Goal: Task Accomplishment & Management: Complete application form

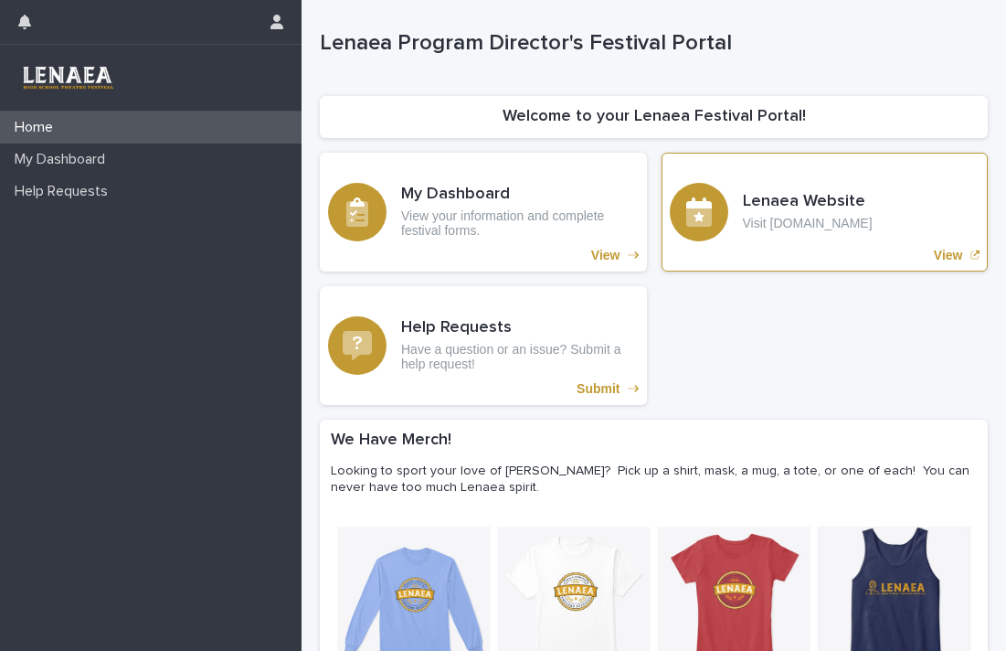
scroll to position [142, 0]
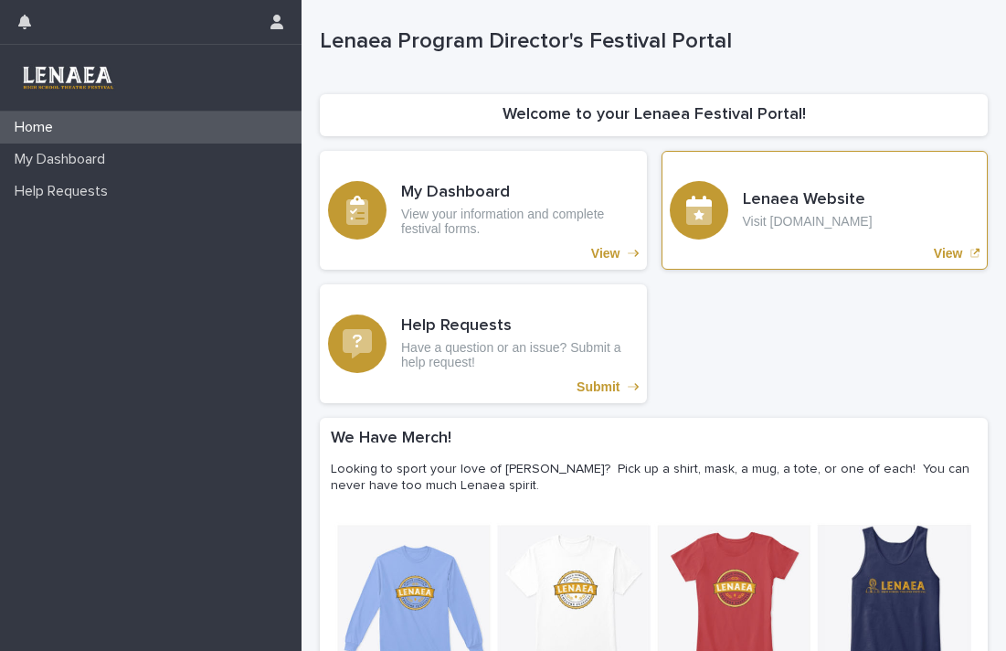
click at [953, 255] on p "View" at bounding box center [948, 254] width 29 height 16
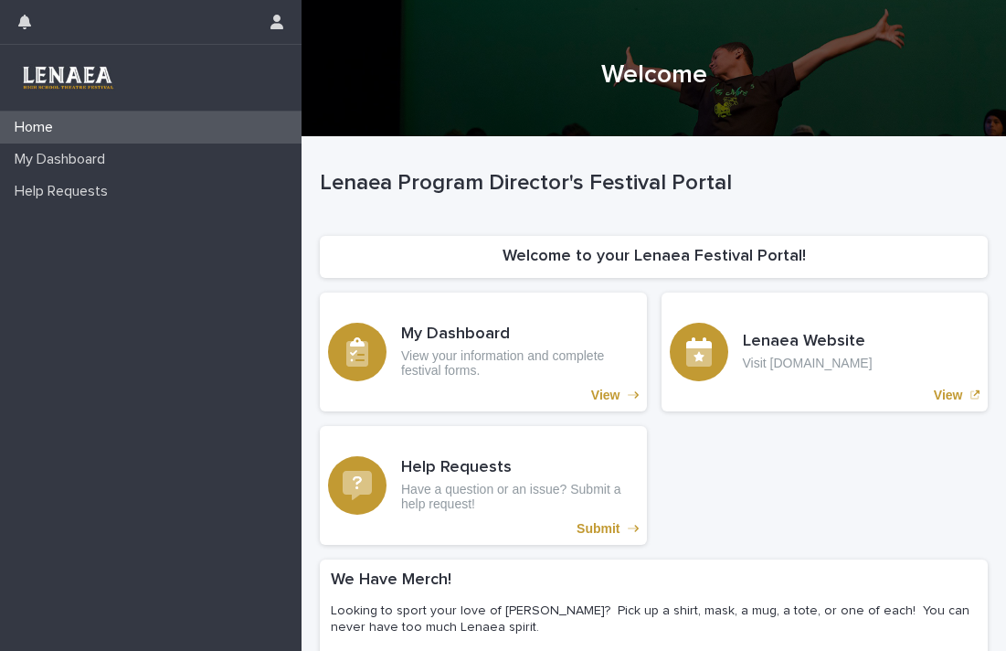
scroll to position [89, 0]
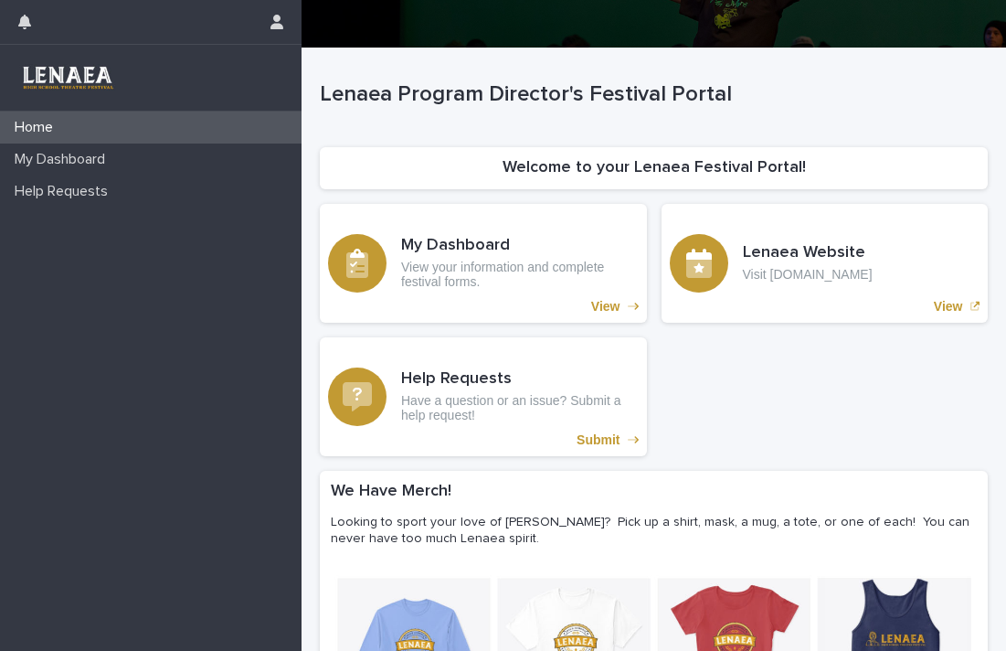
click at [93, 75] on img at bounding box center [67, 77] width 105 height 37
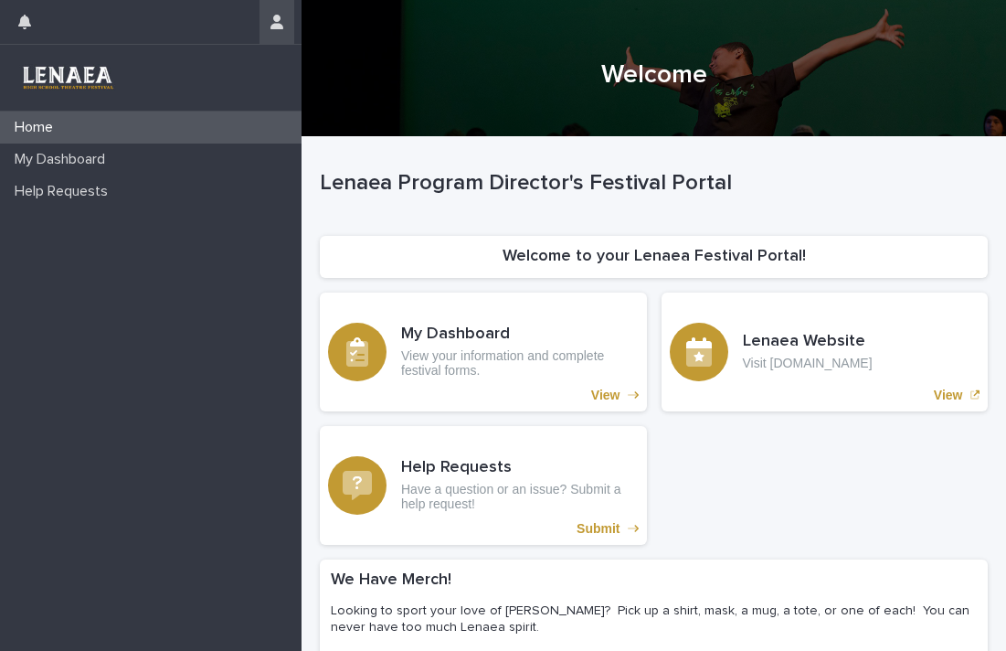
click at [264, 31] on button "button" at bounding box center [277, 22] width 35 height 44
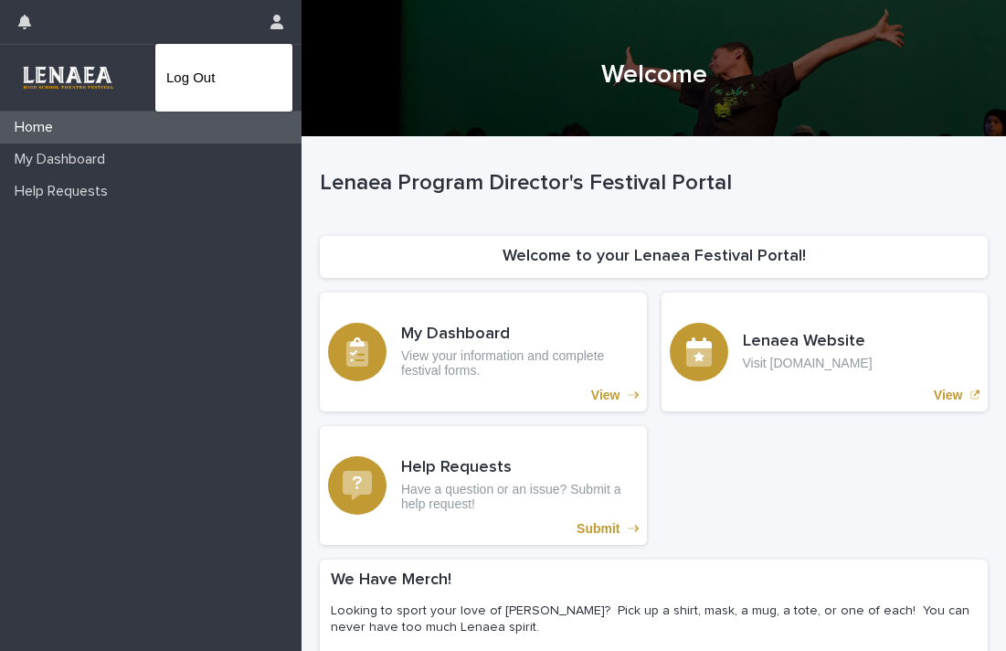
click at [32, 9] on div at bounding box center [503, 325] width 1006 height 651
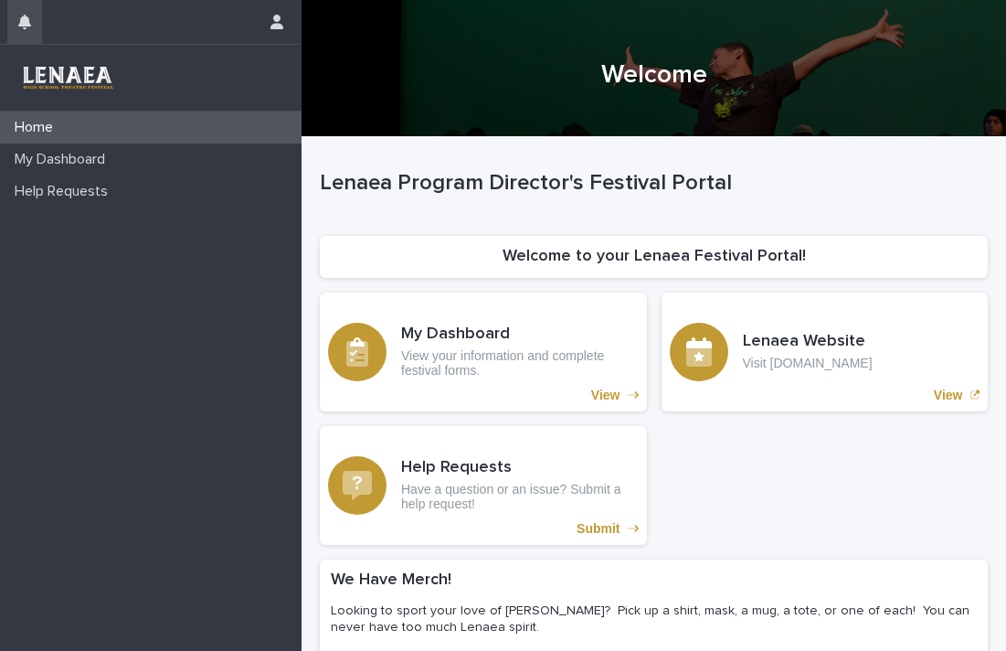
click at [29, 17] on icon "button" at bounding box center [24, 22] width 13 height 15
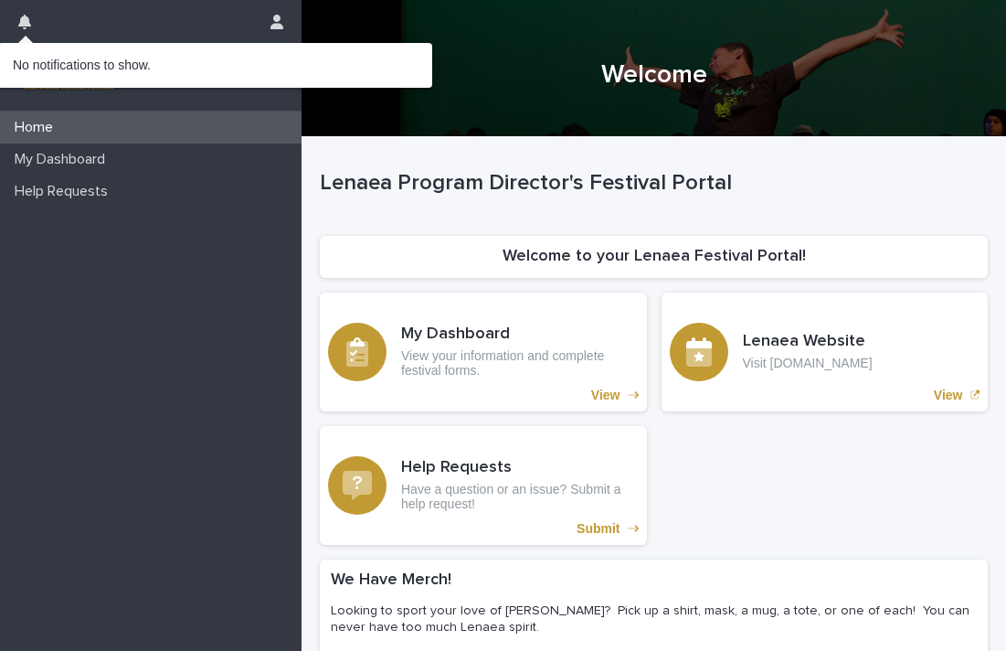
click at [133, 295] on div "Home My Dashboard Help Requests" at bounding box center [151, 381] width 302 height 539
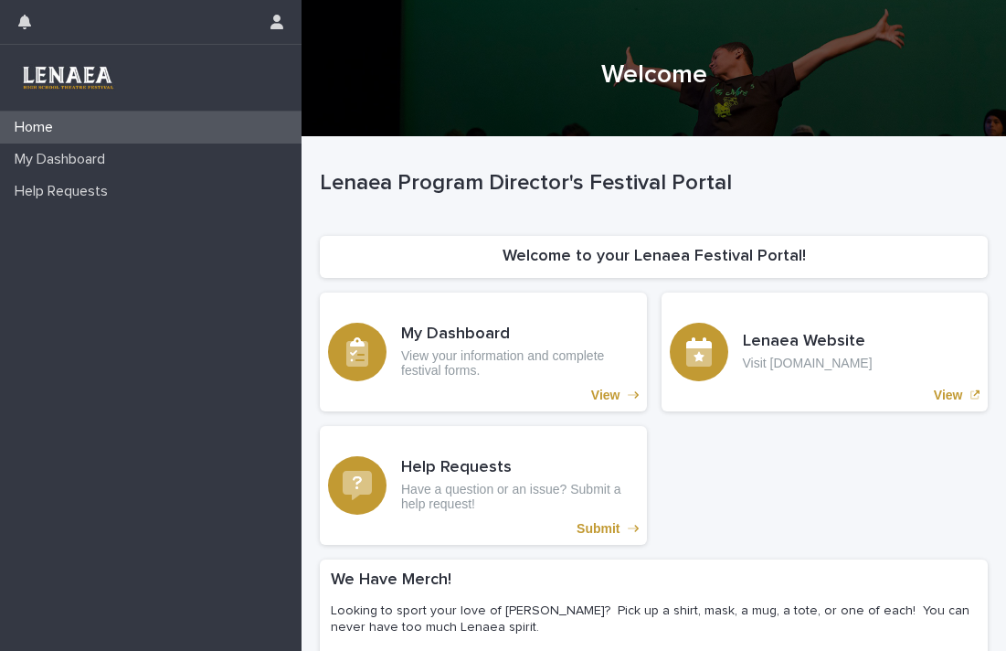
click at [96, 90] on img at bounding box center [67, 77] width 105 height 37
click at [90, 69] on img at bounding box center [67, 77] width 105 height 37
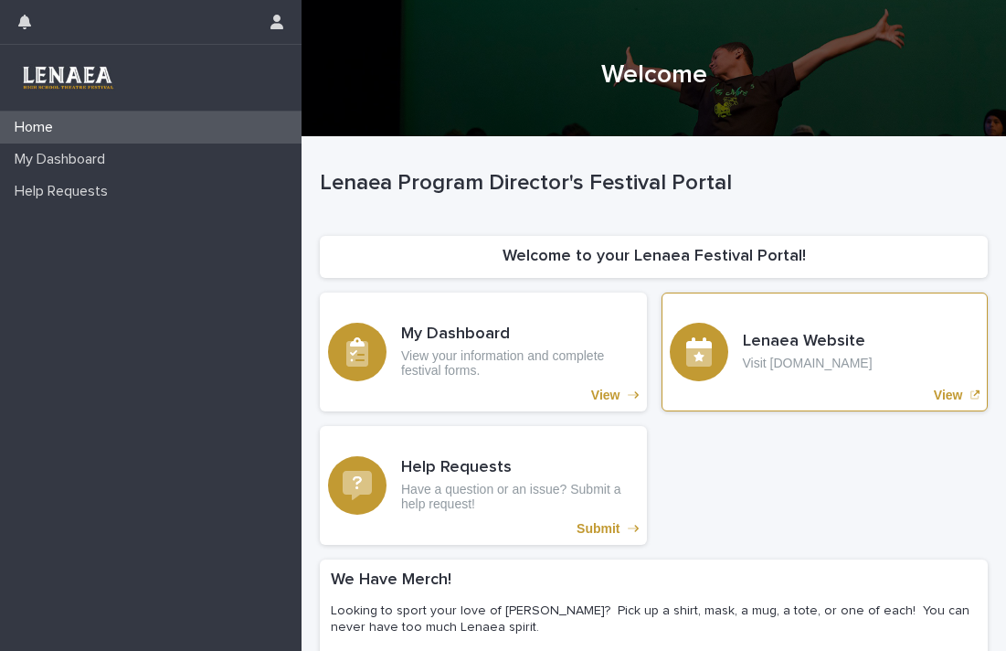
click at [949, 395] on p "View" at bounding box center [948, 396] width 29 height 16
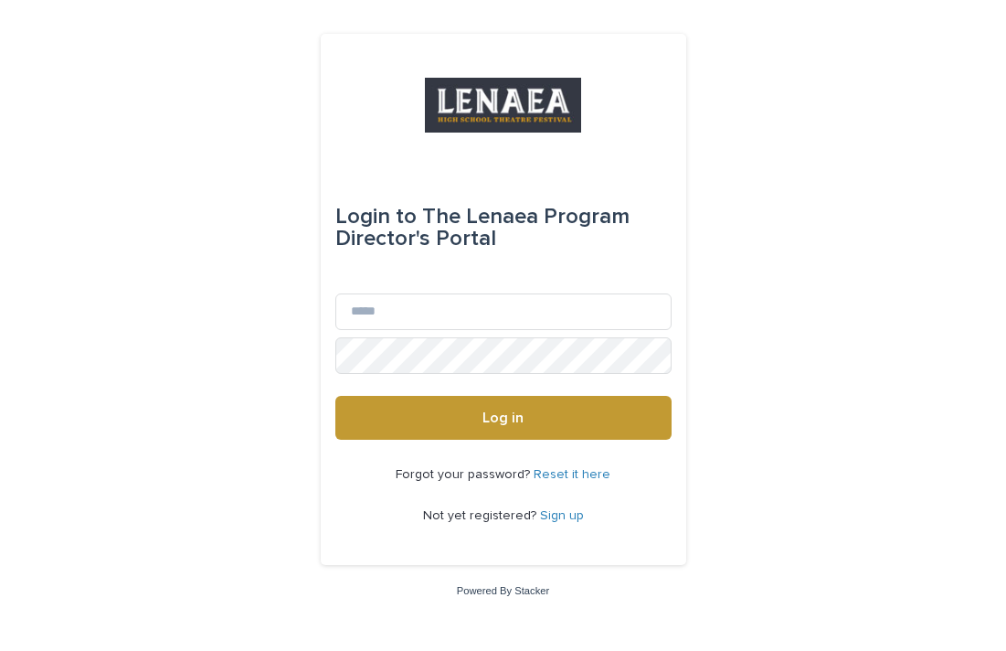
click at [435, 330] on div "Email" at bounding box center [503, 315] width 336 height 44
click at [418, 312] on input "Email" at bounding box center [503, 311] width 336 height 37
type input "**********"
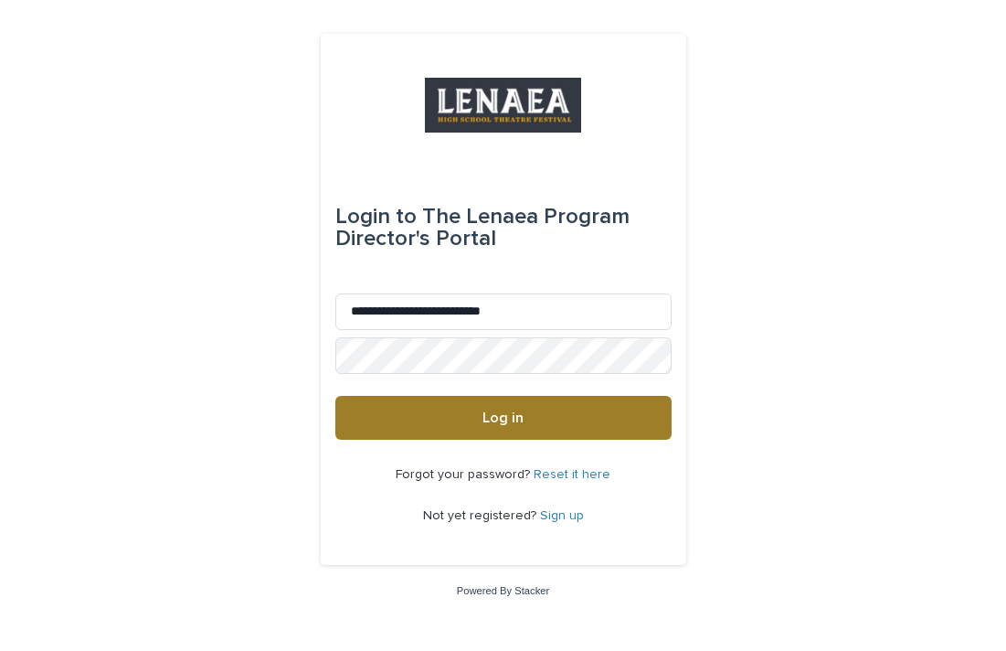
click at [503, 420] on span "Log in" at bounding box center [503, 417] width 41 height 15
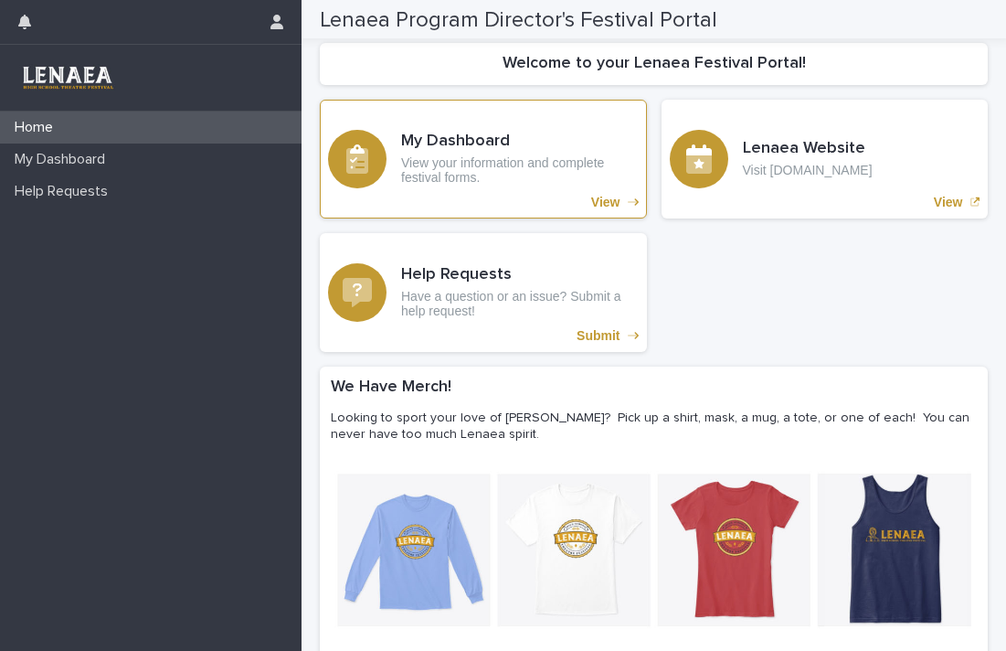
scroll to position [106, 0]
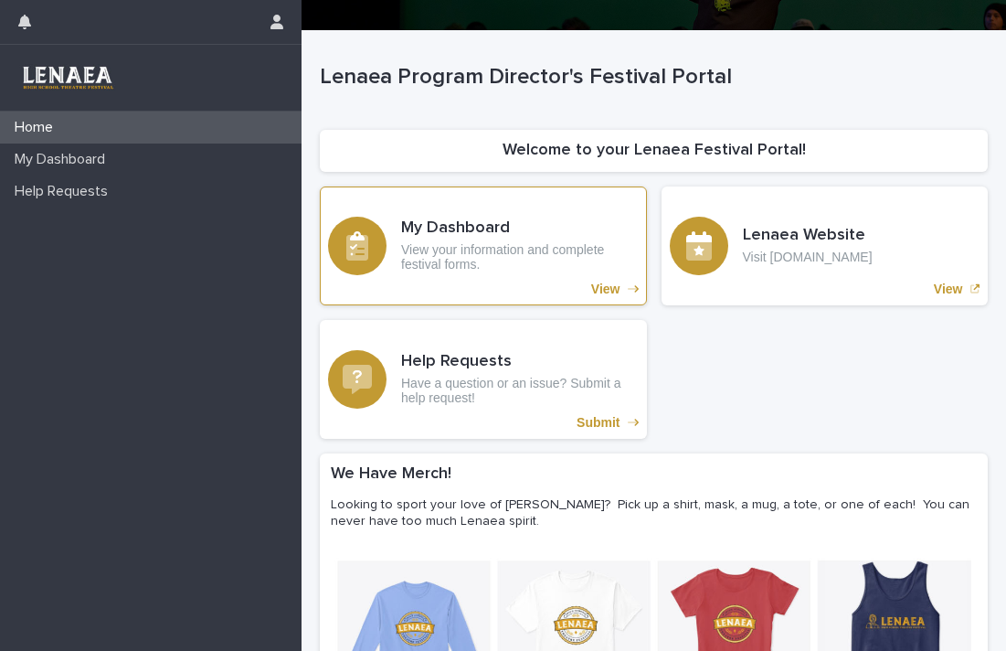
click at [607, 288] on p "View" at bounding box center [605, 290] width 29 height 16
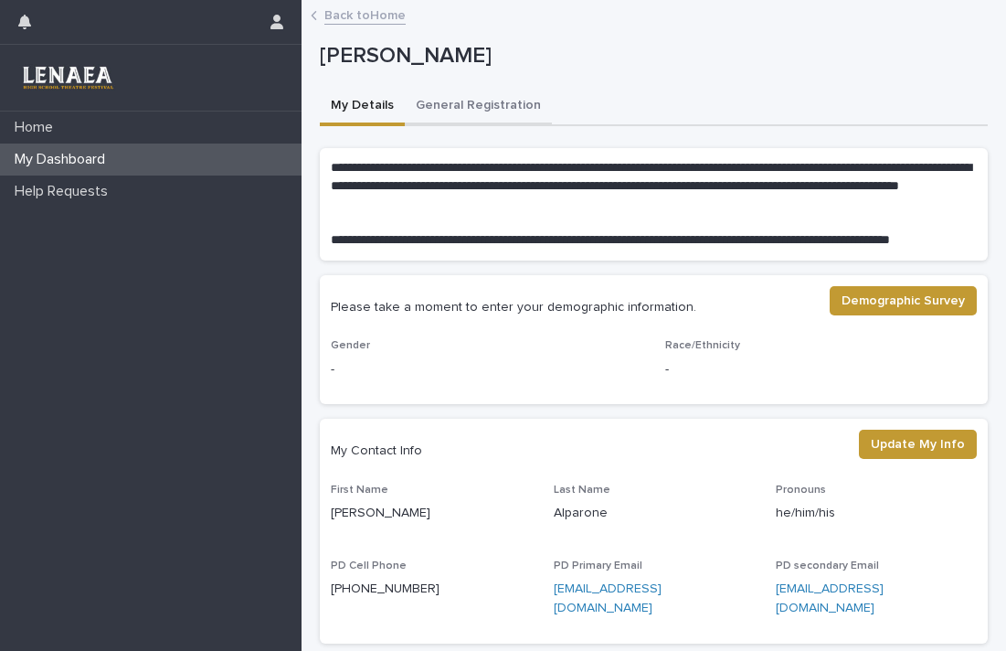
click at [450, 106] on button "General Registration" at bounding box center [478, 107] width 147 height 38
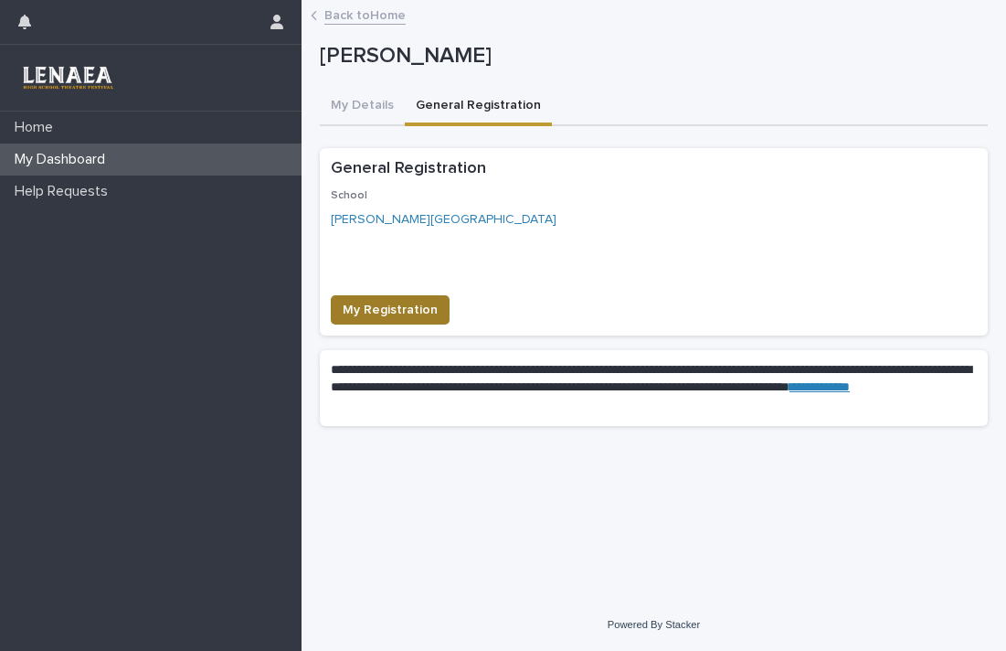
click at [372, 298] on button "My Registration" at bounding box center [390, 309] width 119 height 29
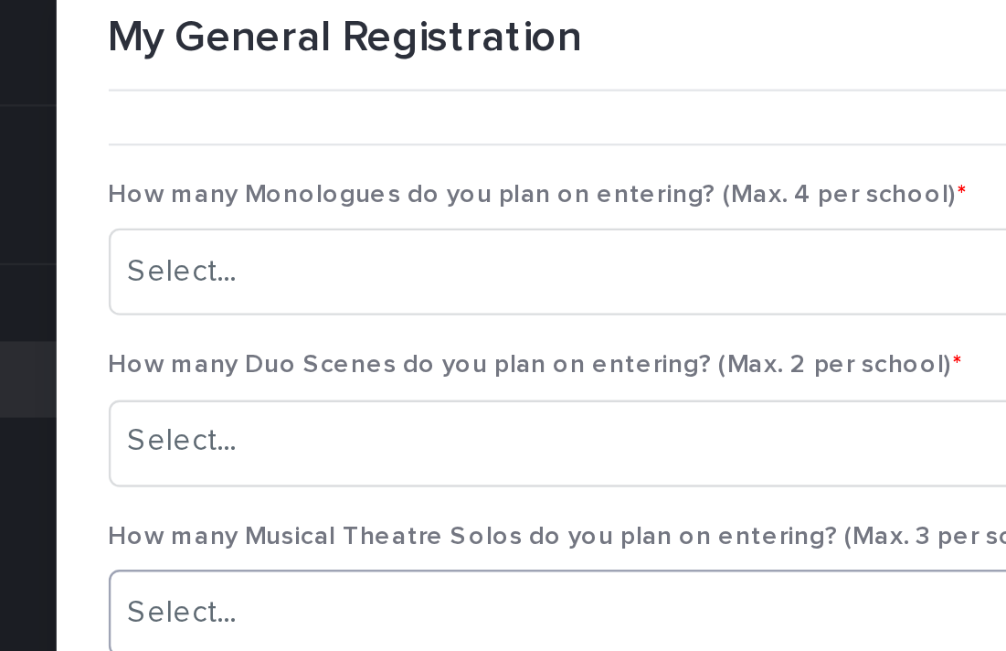
scroll to position [38, 0]
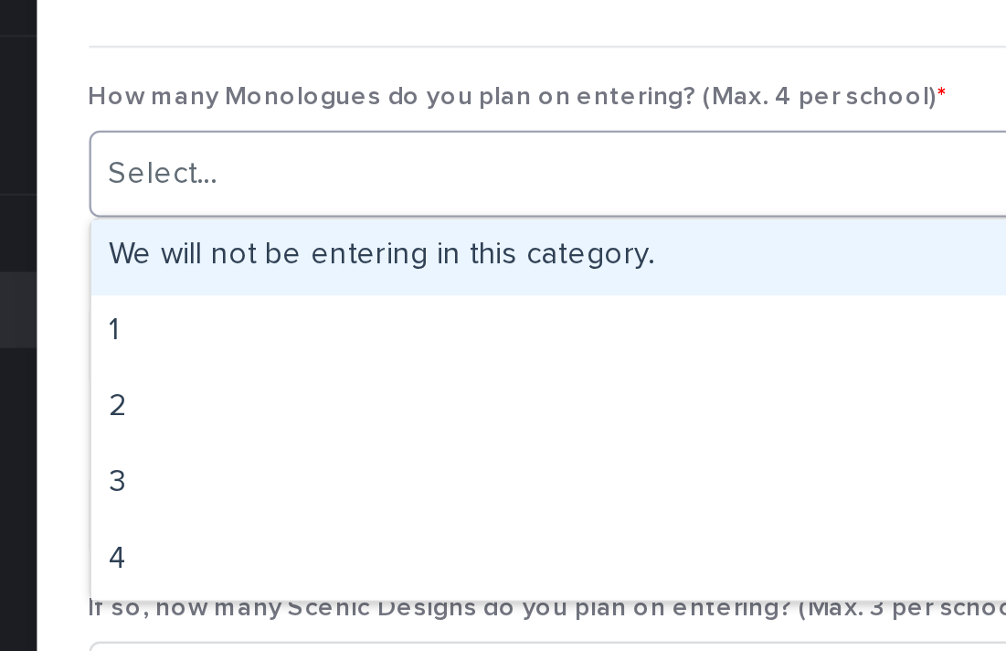
click at [392, 102] on div "Select..." at bounding box center [492, 103] width 480 height 30
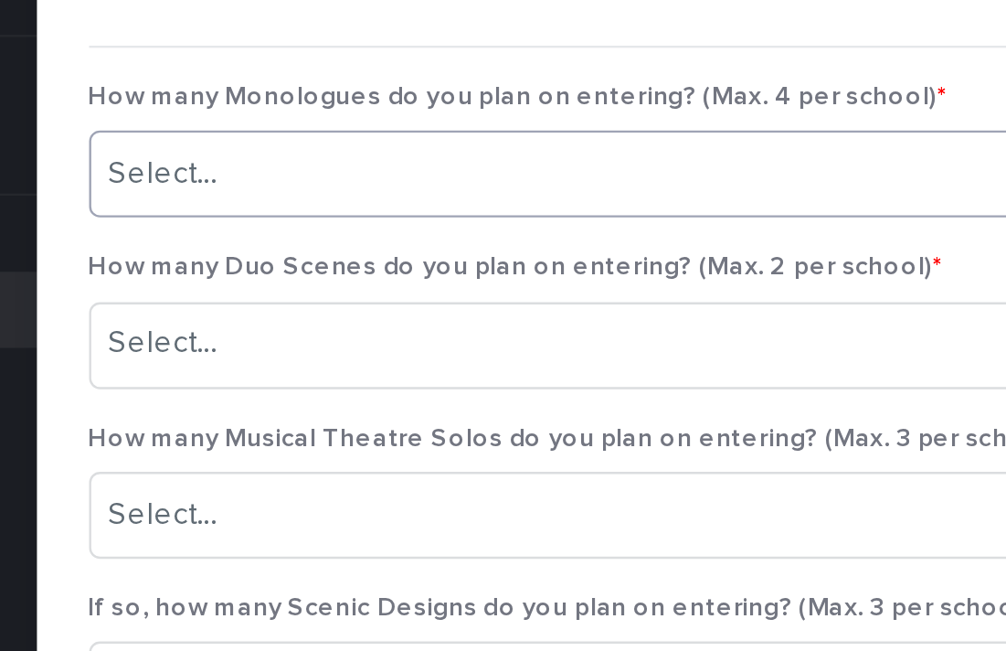
click at [392, 102] on div "Select..." at bounding box center [492, 103] width 480 height 30
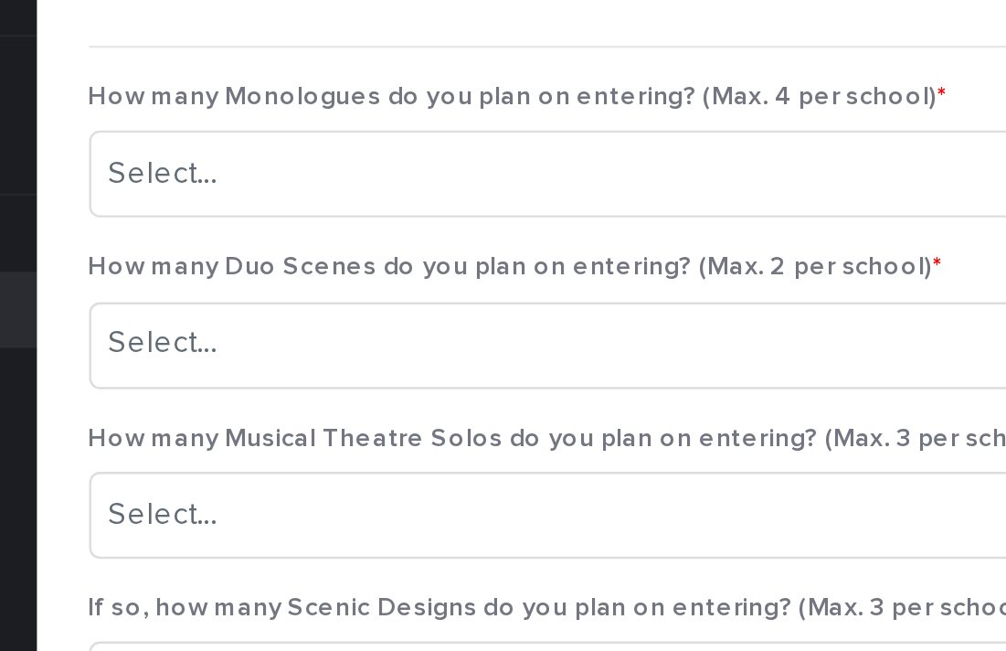
click at [399, 141] on span "How many Duo Scenes do you plan on entering? (Max. 2 per school) *" at bounding box center [431, 141] width 360 height 11
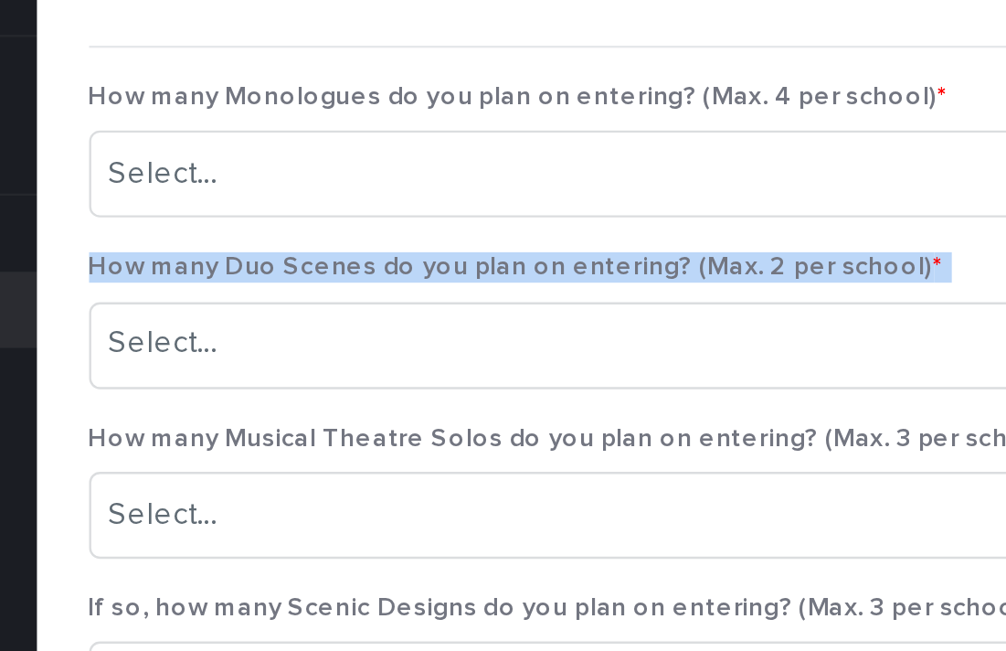
click at [399, 141] on span "How many Duo Scenes do you plan on entering? (Max. 2 per school) *" at bounding box center [431, 141] width 360 height 11
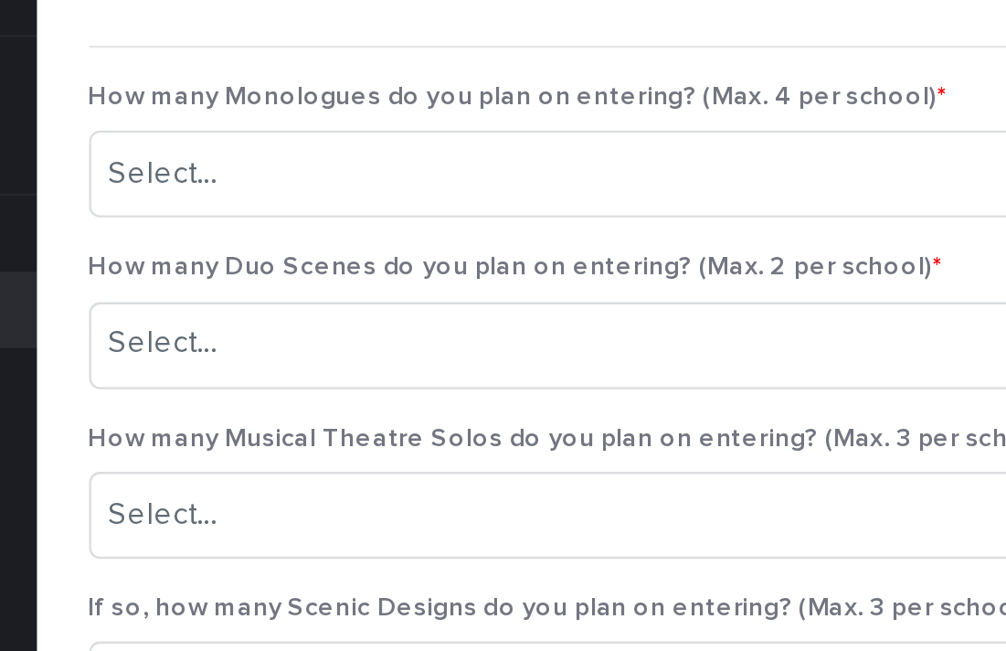
click at [403, 142] on span "How many Duo Scenes do you plan on entering? (Max. 2 per school) *" at bounding box center [431, 141] width 360 height 11
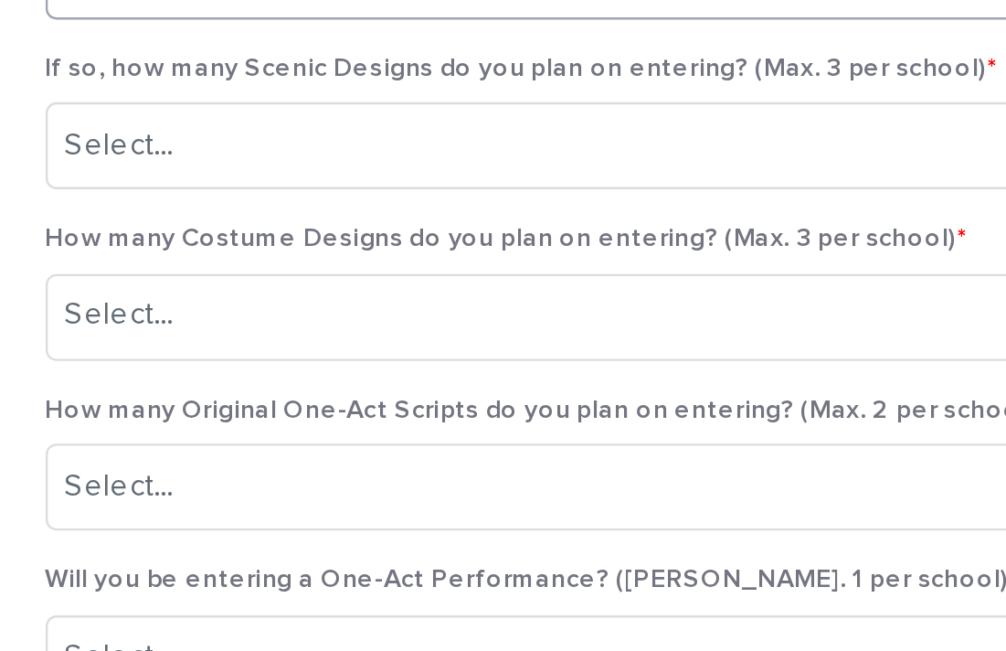
scroll to position [0, 0]
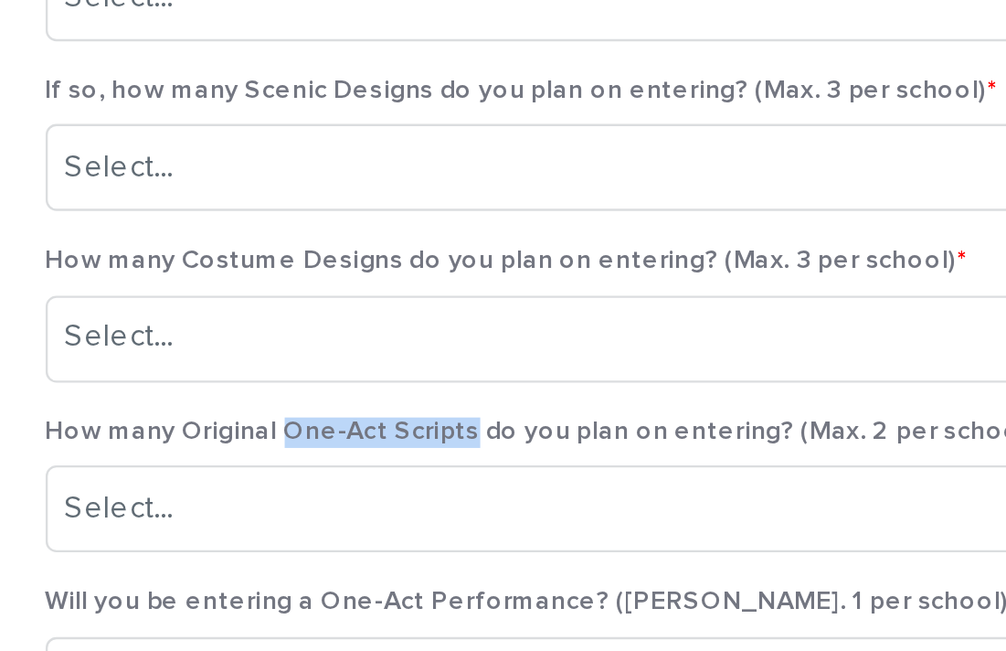
drag, startPoint x: 348, startPoint y: 465, endPoint x: 422, endPoint y: 470, distance: 74.2
click at [422, 470] on span "How many Original One-Act Scripts do you plan on entering? (Max. 2 per school) *" at bounding box center [461, 467] width 421 height 11
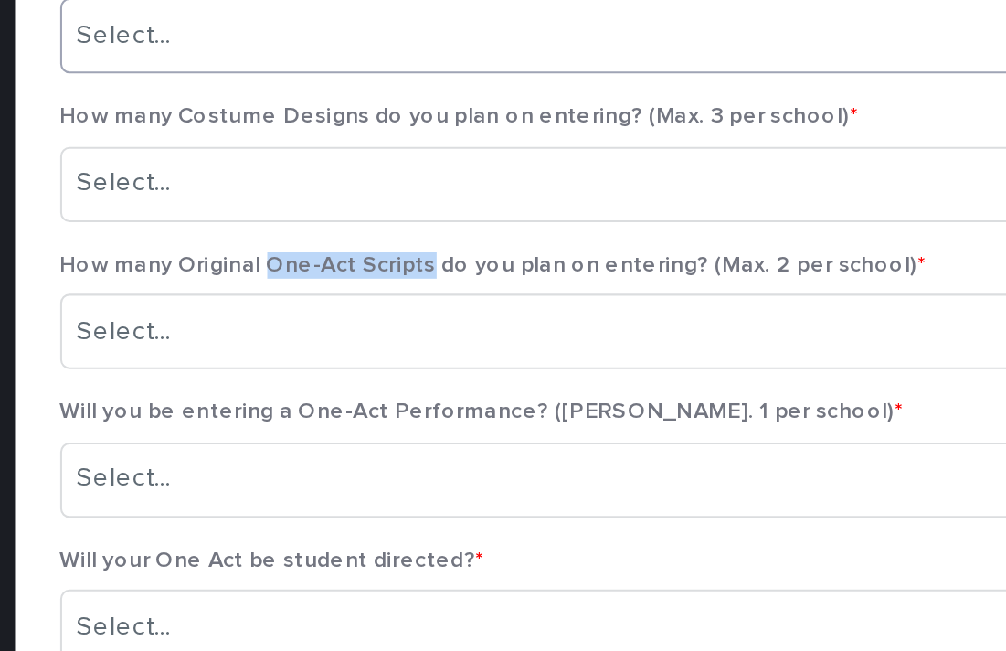
scroll to position [21, 0]
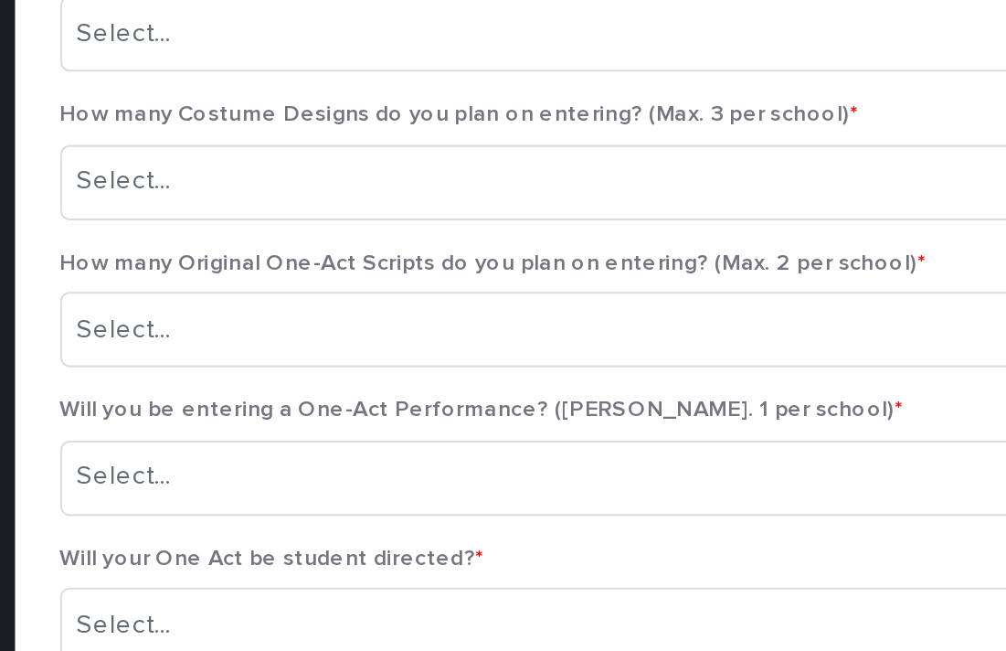
click at [431, 390] on span "How many Original One-Act Scripts do you plan on entering? (Max. 2 per school) *" at bounding box center [461, 389] width 421 height 11
